Goal: Information Seeking & Learning: Find specific fact

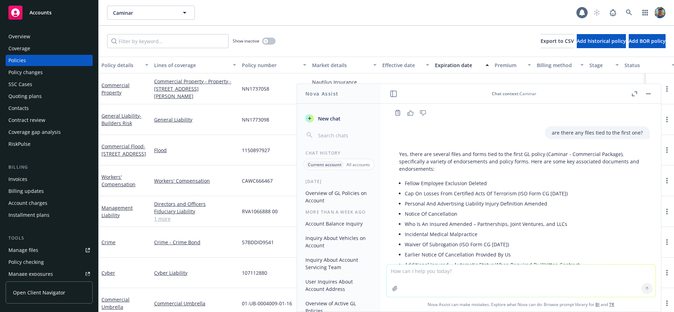
scroll to position [579, 0]
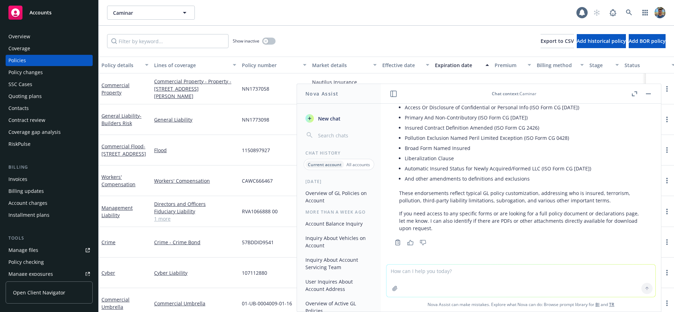
click at [525, 272] on textarea at bounding box center [520, 280] width 269 height 32
type textarea "is tehre a"
type textarea "is there a policy doc?"
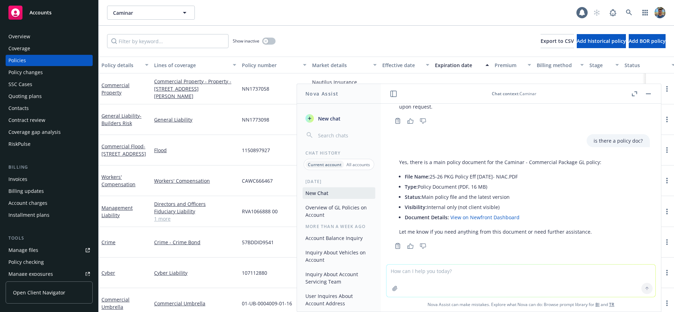
scroll to position [704, 0]
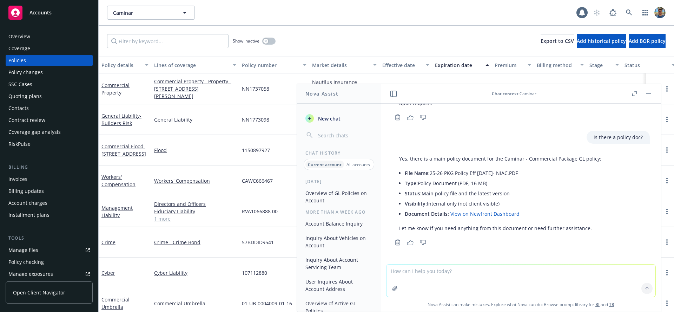
click at [514, 273] on textarea at bounding box center [520, 280] width 269 height 32
type textarea "can we take a look at it and summarize?"
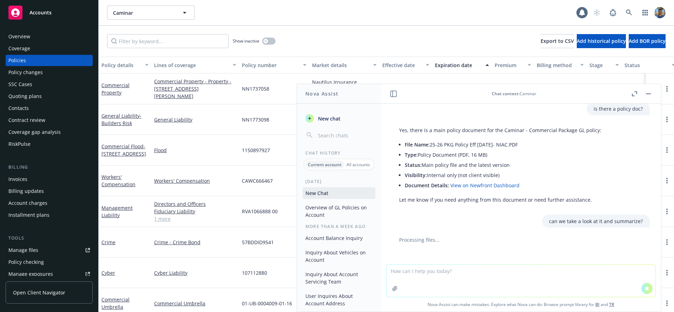
scroll to position [712, 0]
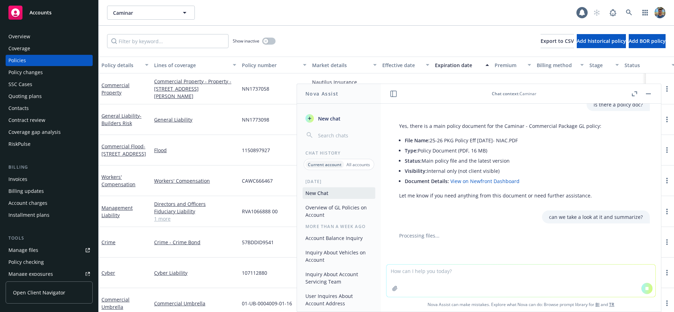
drag, startPoint x: 545, startPoint y: 191, endPoint x: 554, endPoint y: 195, distance: 9.9
click at [545, 191] on div "Yes, there is a main policy document for the Caminar - Commercial Package GL po…" at bounding box center [500, 160] width 216 height 82
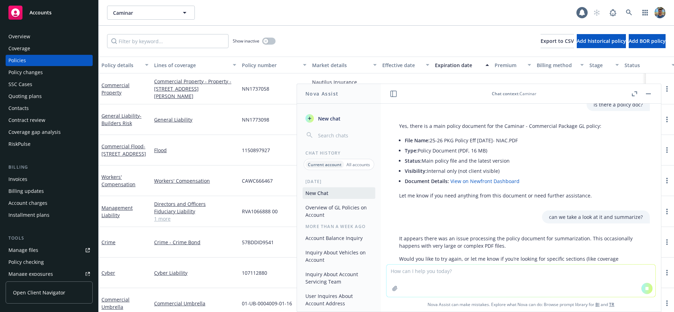
scroll to position [795, 0]
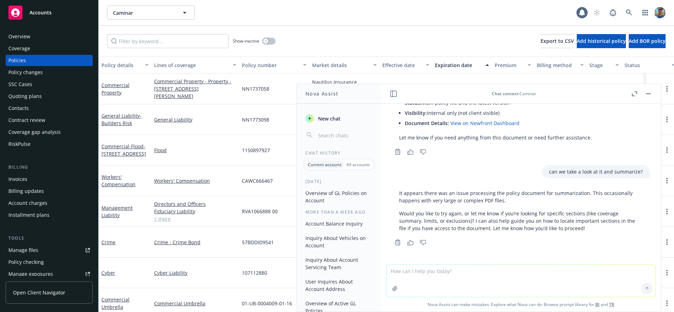
click at [489, 268] on textarea at bounding box center [520, 280] width 269 height 32
click at [491, 272] on textarea at bounding box center [520, 280] width 269 height 32
click at [498, 268] on textarea at bounding box center [520, 280] width 269 height 32
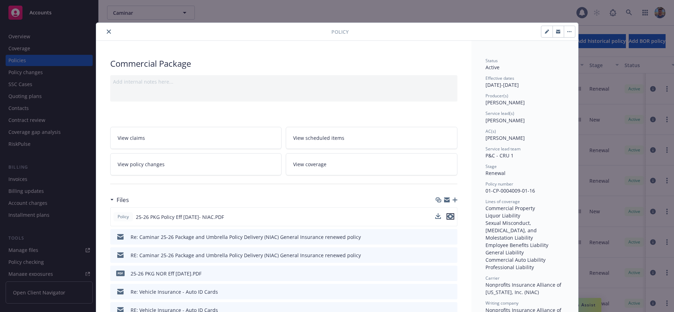
click at [449, 215] on icon "preview file" at bounding box center [450, 216] width 6 height 5
